Goal: Task Accomplishment & Management: Manage account settings

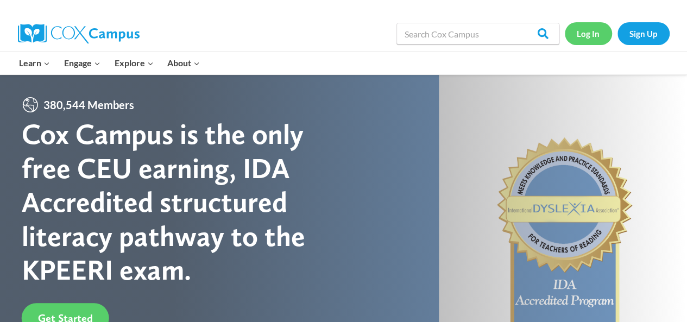
click at [588, 42] on link "Log In" at bounding box center [588, 33] width 47 height 22
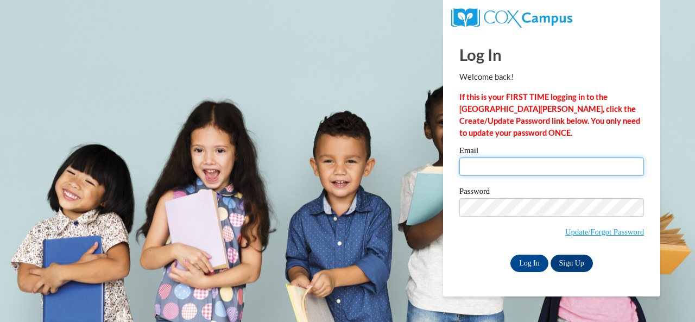
click at [501, 167] on input "Email" at bounding box center [552, 167] width 185 height 18
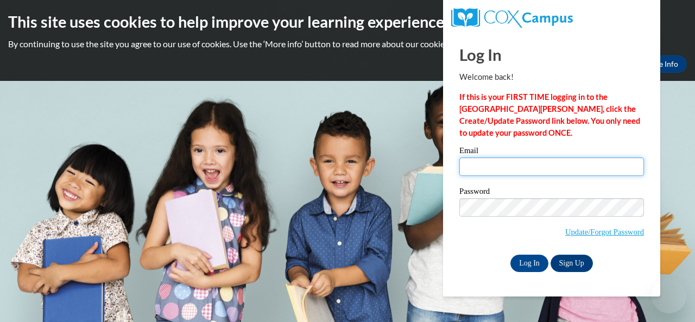
type input "emmi31909@yahoo.com"
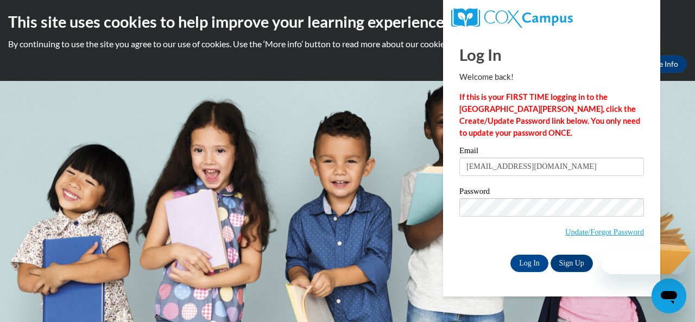
click at [541, 185] on div "Email emmi31909@yahoo.com Password Update/Forgot Password Log In Sign Up OR" at bounding box center [552, 209] width 185 height 125
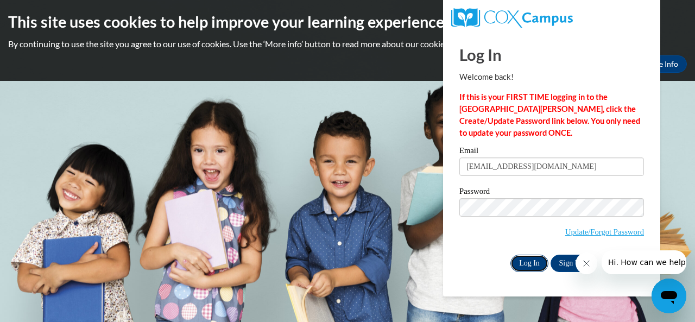
click at [531, 266] on input "Log In" at bounding box center [530, 263] width 38 height 17
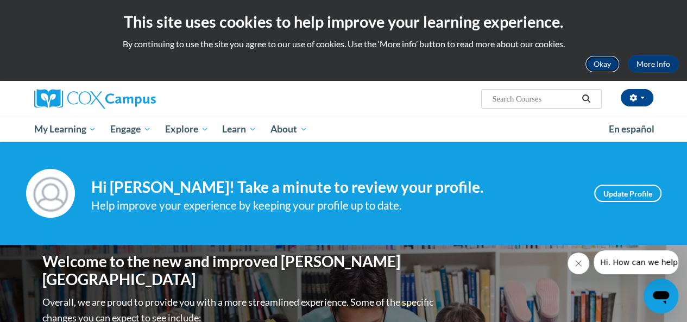
click at [595, 64] on button "Okay" at bounding box center [602, 63] width 35 height 17
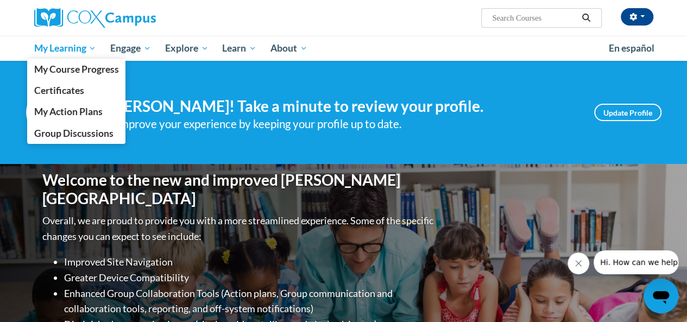
click at [77, 47] on span "My Learning" at bounding box center [65, 48] width 62 height 13
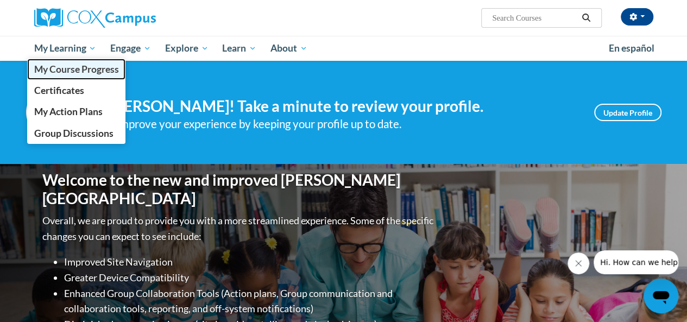
click at [78, 70] on span "My Course Progress" at bounding box center [76, 69] width 85 height 11
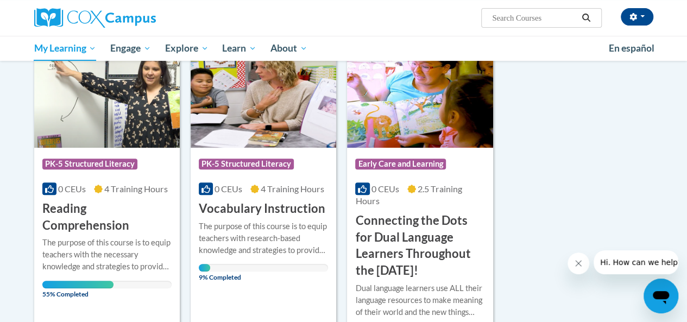
scroll to position [176, 0]
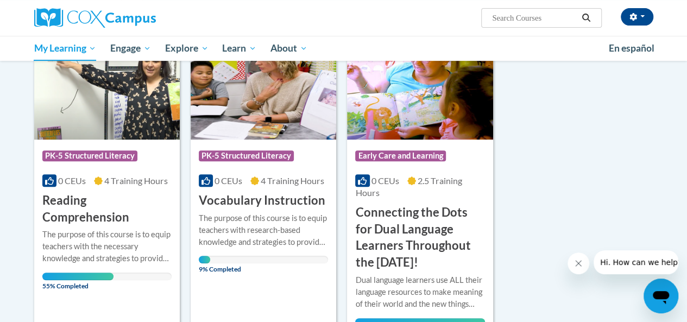
click at [153, 104] on img at bounding box center [107, 84] width 146 height 111
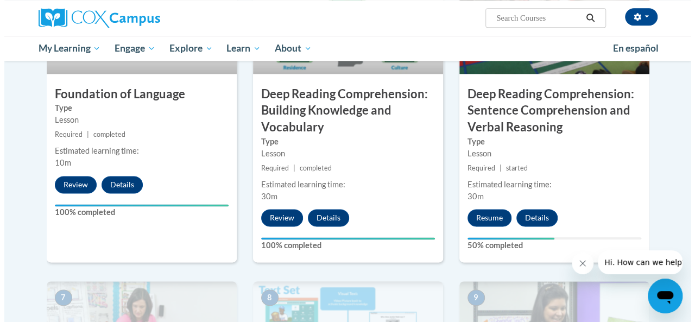
scroll to position [640, 0]
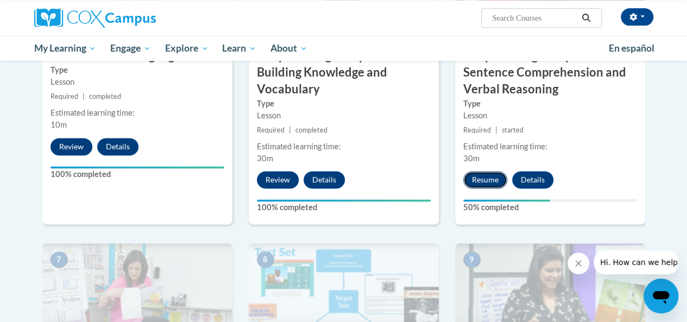
click at [489, 173] on button "Resume" at bounding box center [485, 179] width 44 height 17
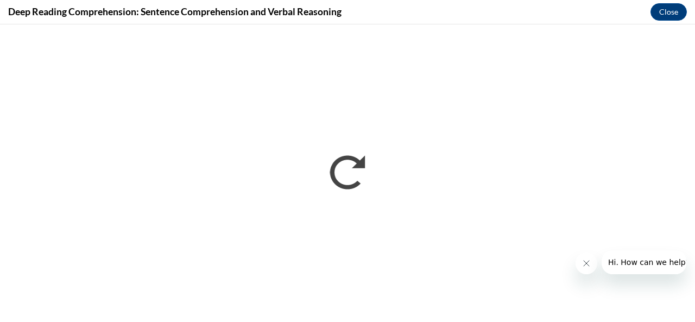
scroll to position [0, 0]
click at [591, 266] on button "Close message from company" at bounding box center [586, 264] width 22 height 22
